Goal: Information Seeking & Learning: Learn about a topic

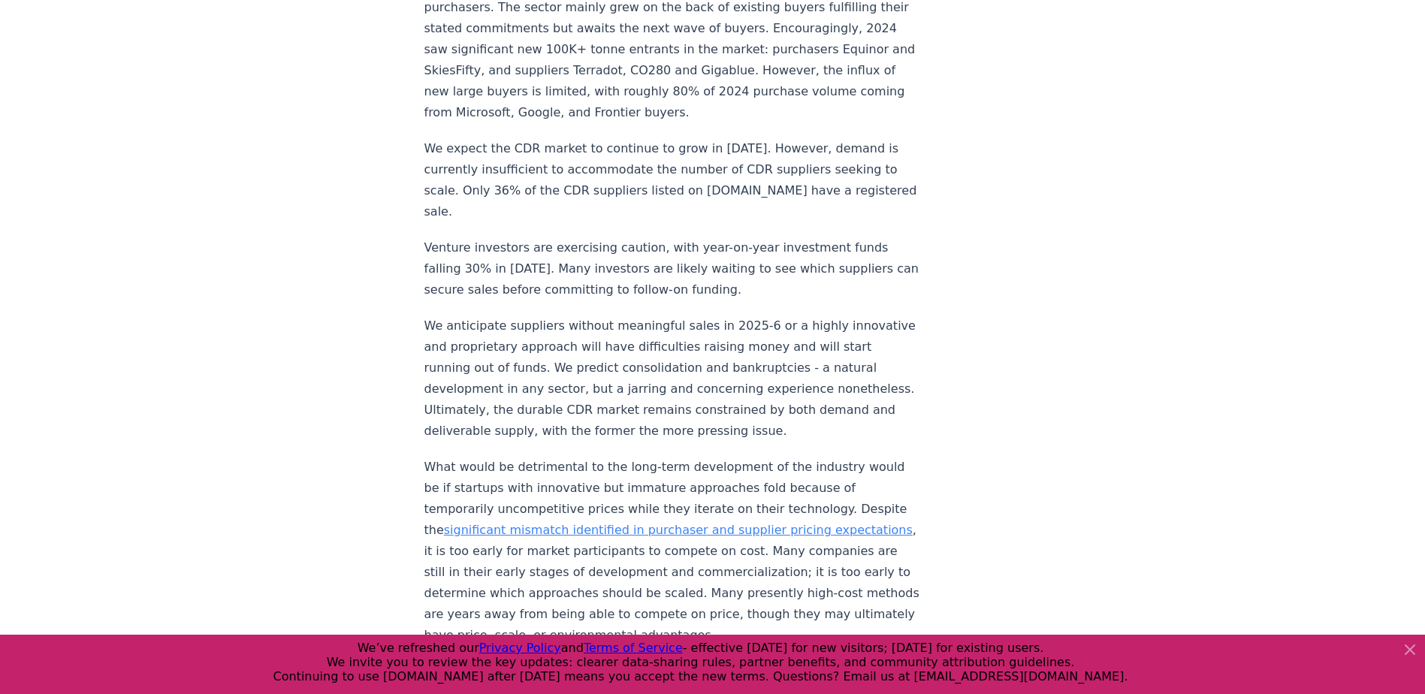
scroll to position [5717, 0]
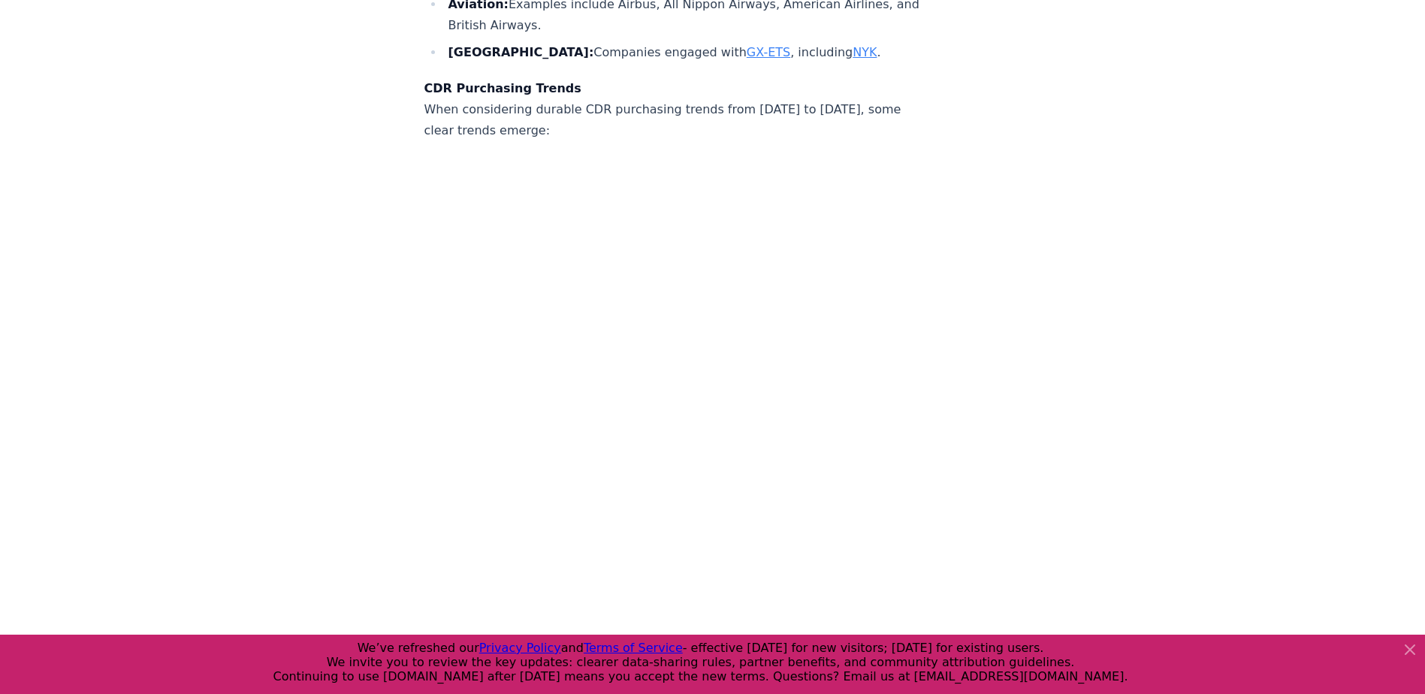
click at [1412, 651] on icon at bounding box center [1410, 649] width 9 height 9
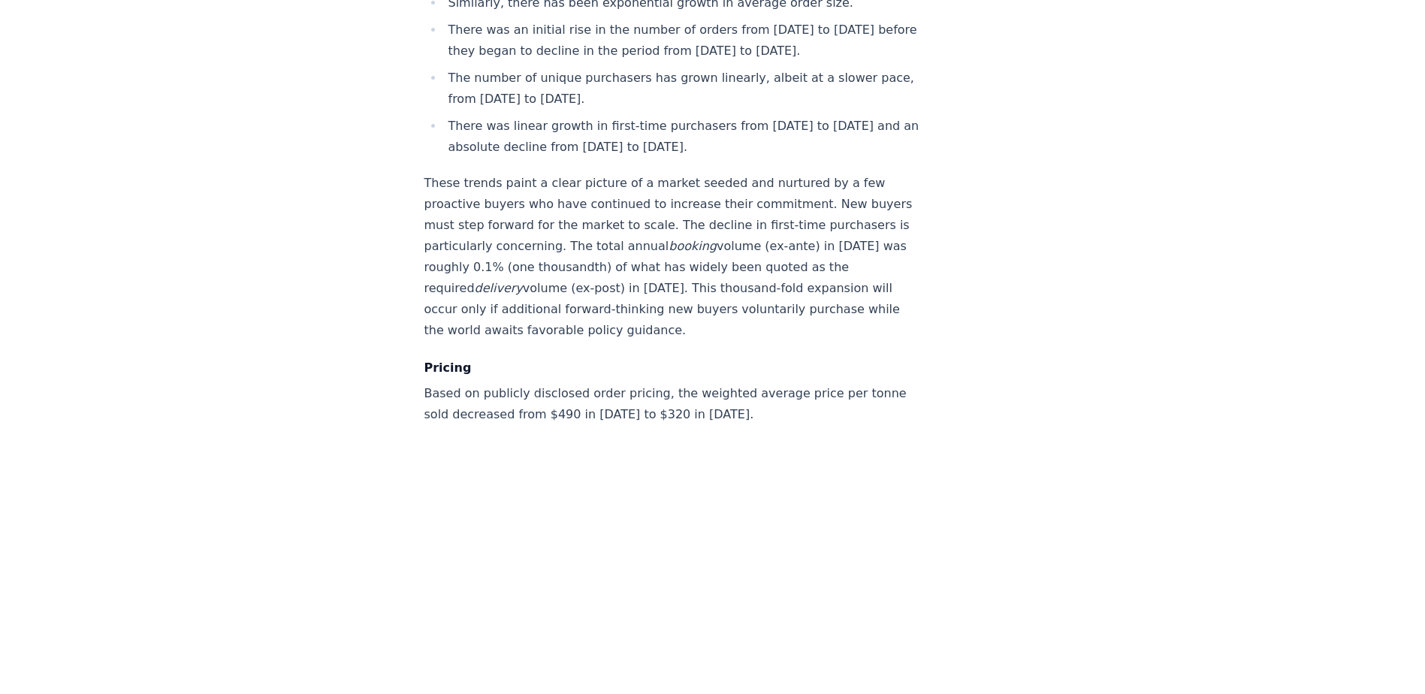
scroll to position [6768, 0]
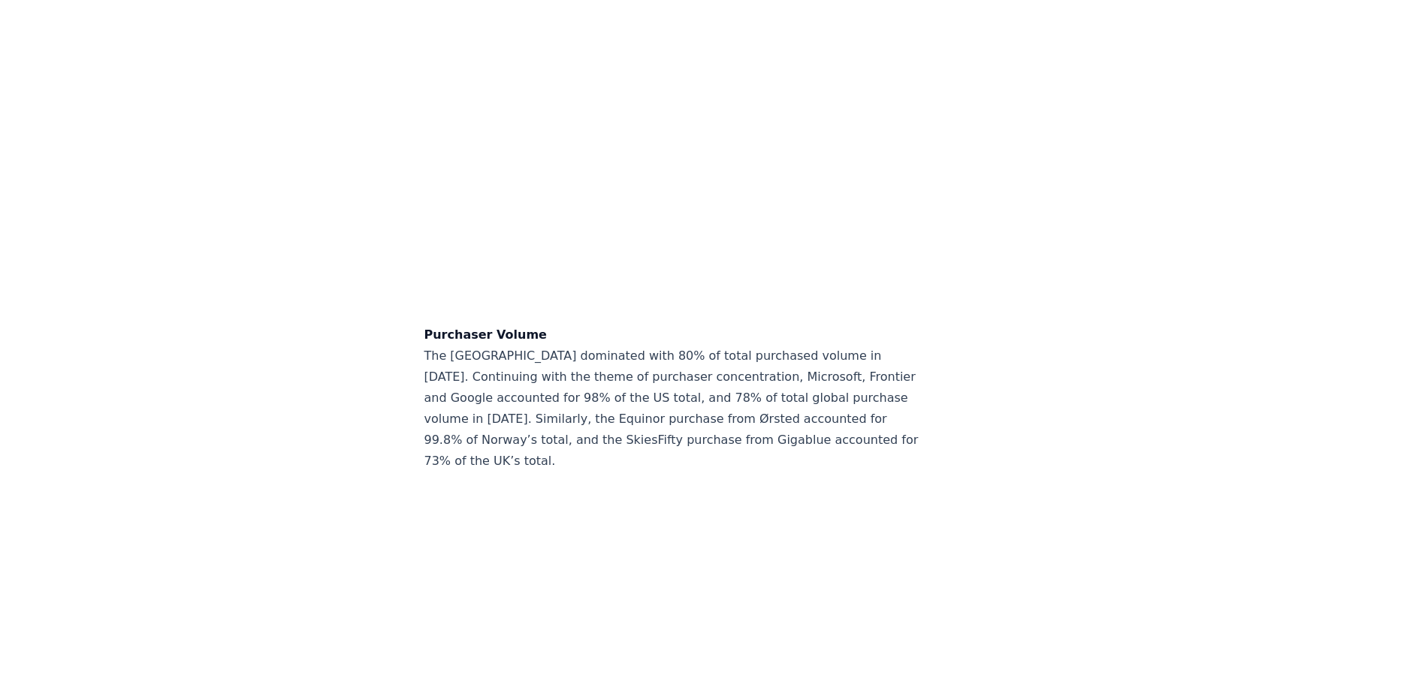
scroll to position [6152, 0]
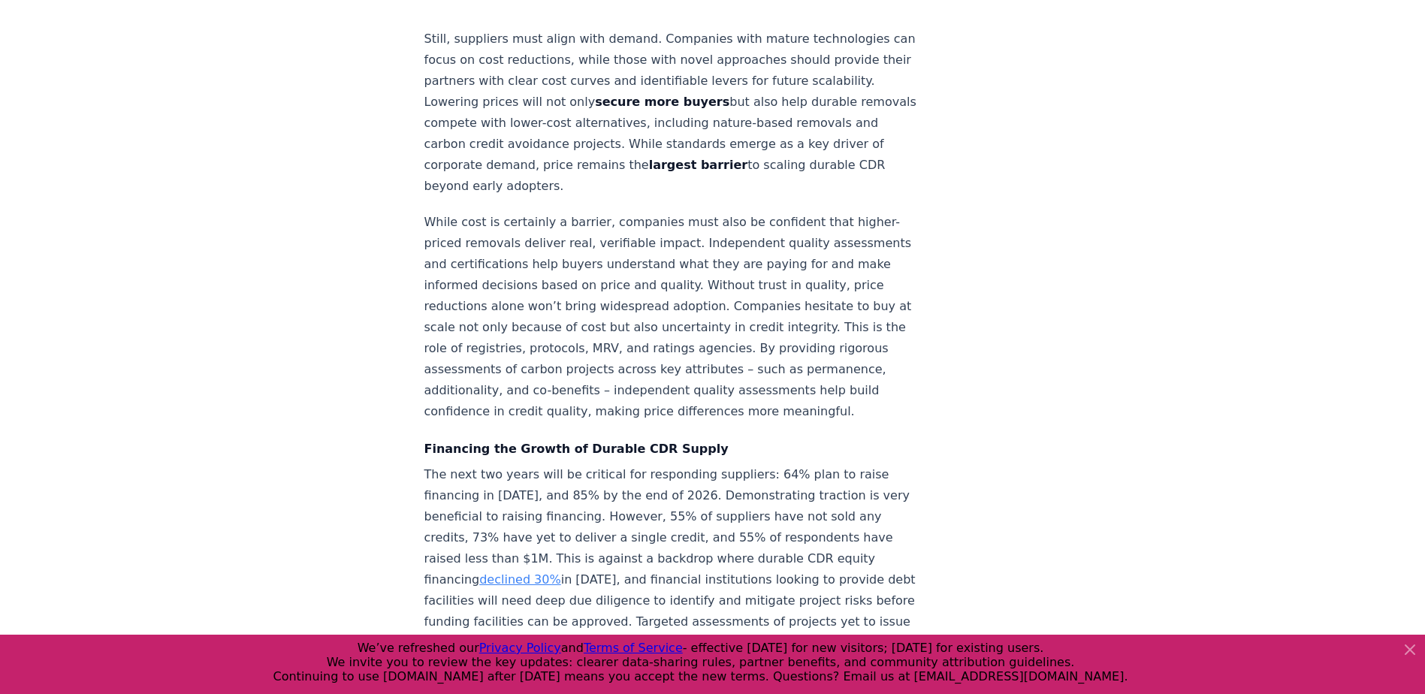
scroll to position [6418, 0]
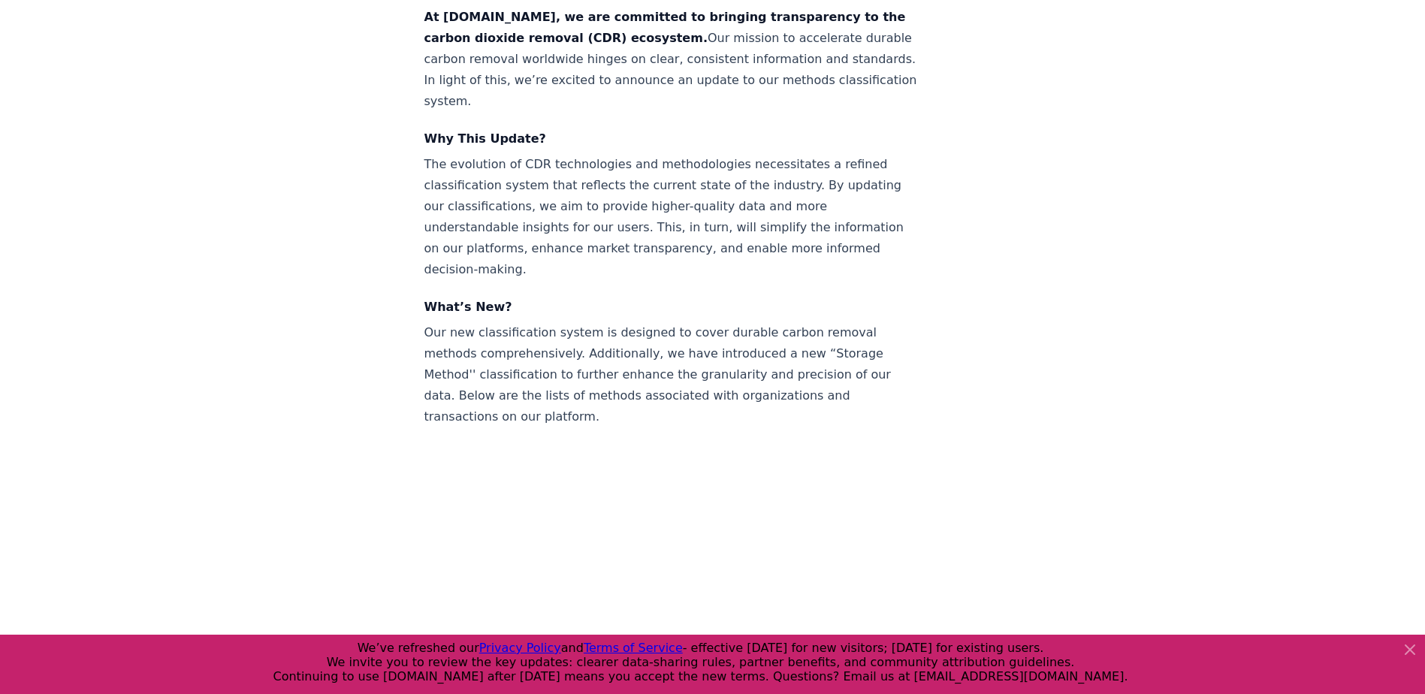
scroll to position [601, 0]
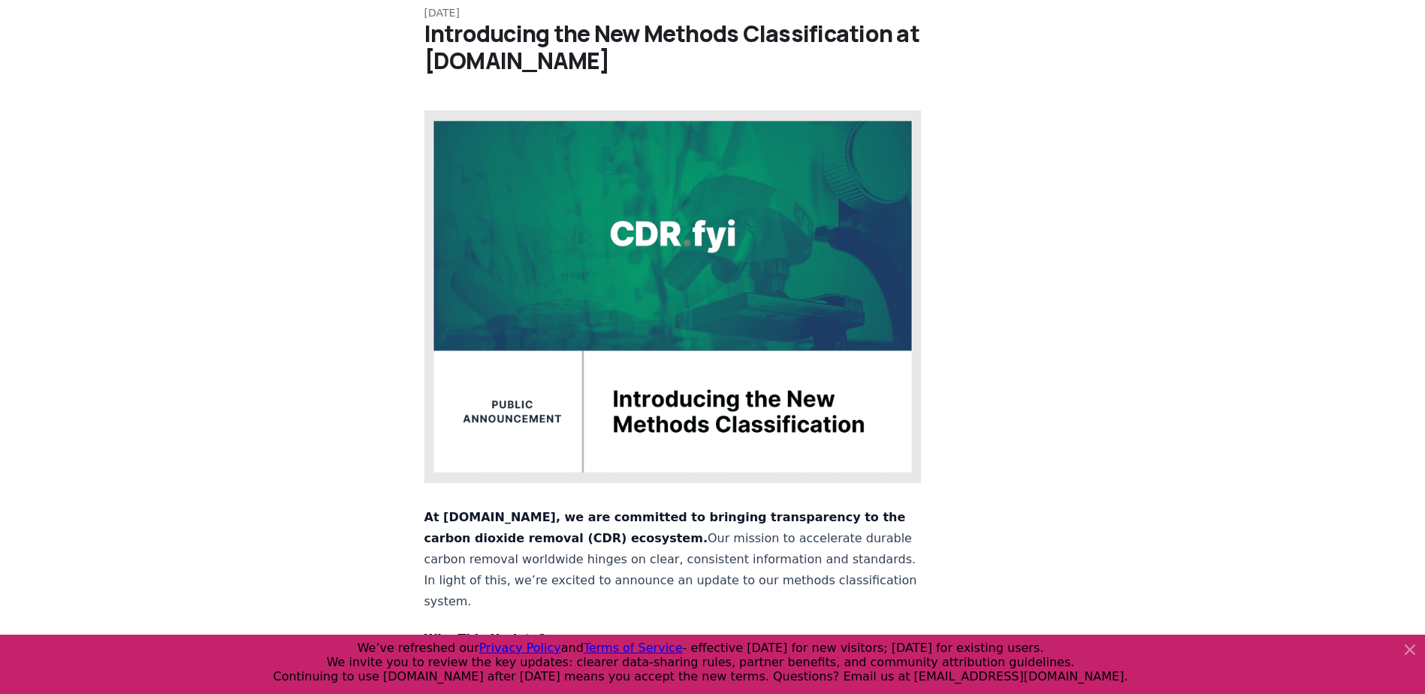
scroll to position [0, 0]
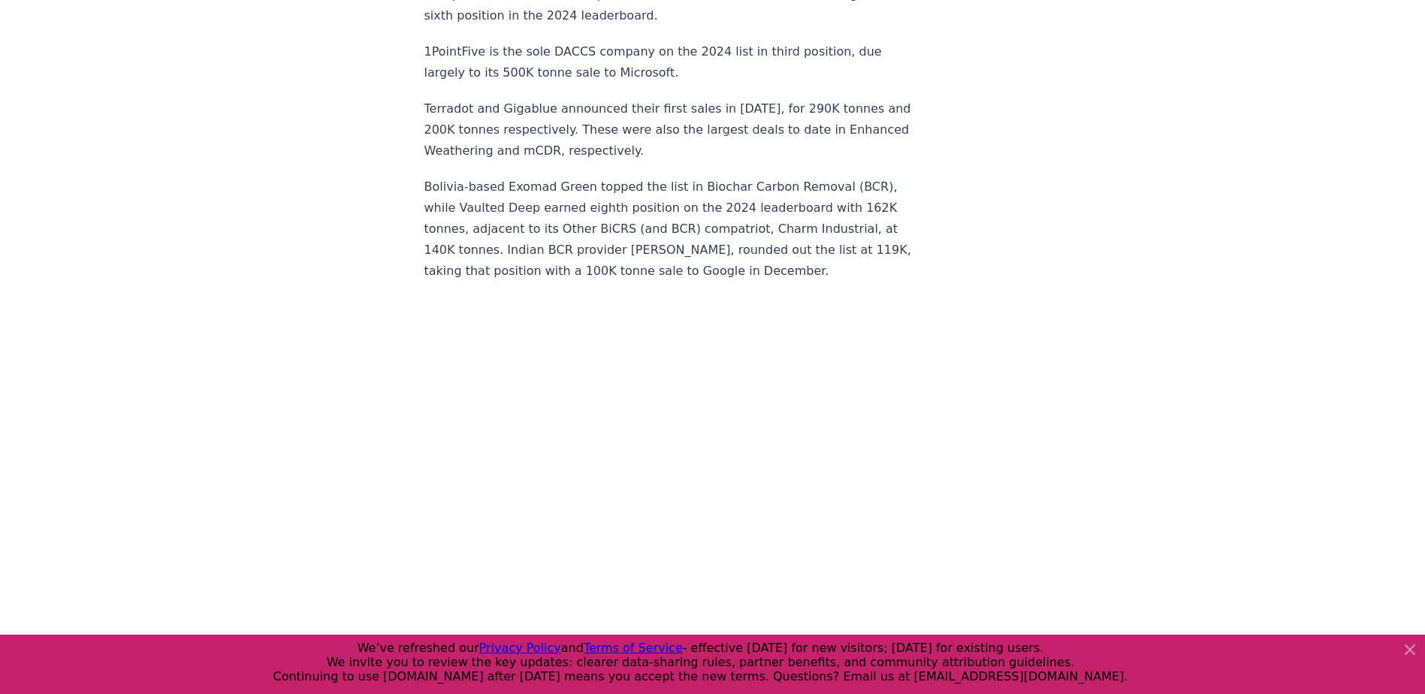
scroll to position [10494, 0]
